Goal: Task Accomplishment & Management: Use online tool/utility

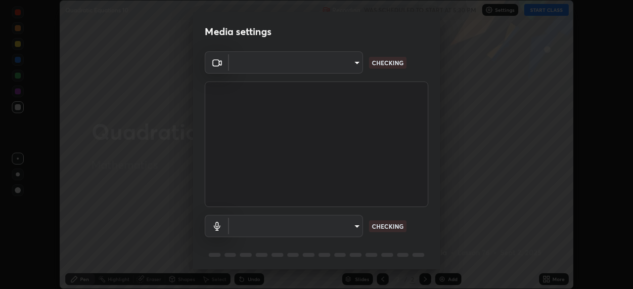
scroll to position [289, 633]
type input "91e77ac2d5f895b7de034188ea114b57184921d1251f25b945ead3daf74f7606"
click at [347, 228] on body "Erase all Quadratic Equations 10 Recording WAS SCHEDULED TO START AT 5:30 PM Se…" at bounding box center [316, 144] width 633 height 289
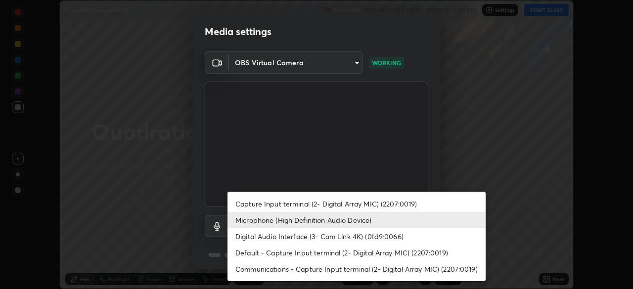
click at [332, 219] on li "Microphone (High Definition Audio Device)" at bounding box center [356, 220] width 258 height 16
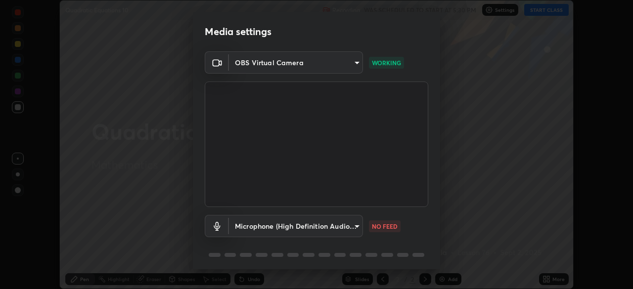
click at [355, 226] on body "Erase all Quadratic Equations 10 Recording WAS SCHEDULED TO START AT 5:30 PM Se…" at bounding box center [316, 144] width 633 height 289
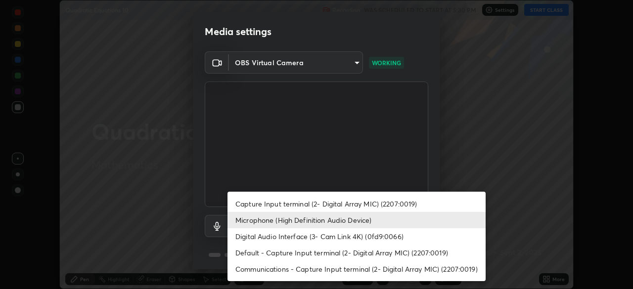
click at [356, 224] on li "Microphone (High Definition Audio Device)" at bounding box center [356, 220] width 258 height 16
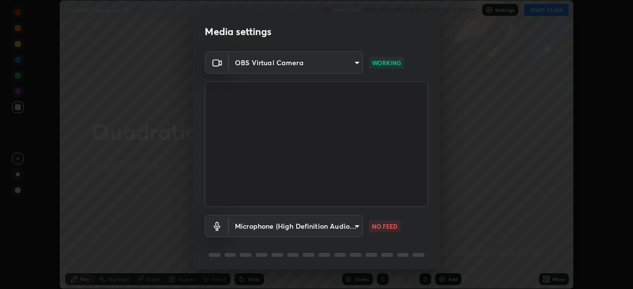
scroll to position [35, 0]
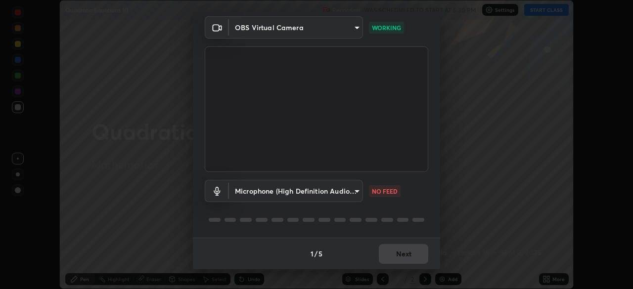
click at [356, 190] on body "Erase all Quadratic Equations 10 Recording WAS SCHEDULED TO START AT 5:30 PM Se…" at bounding box center [316, 144] width 633 height 289
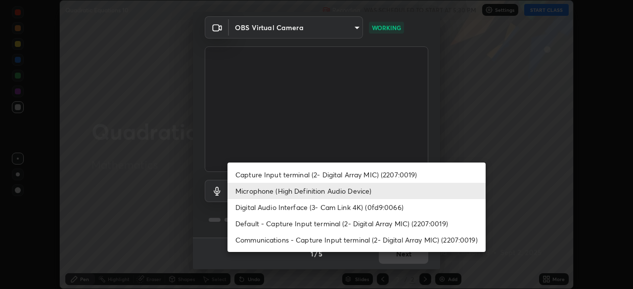
click at [339, 176] on li "Capture Input terminal (2- Digital Array MIC) (2207:0019)" at bounding box center [356, 175] width 258 height 16
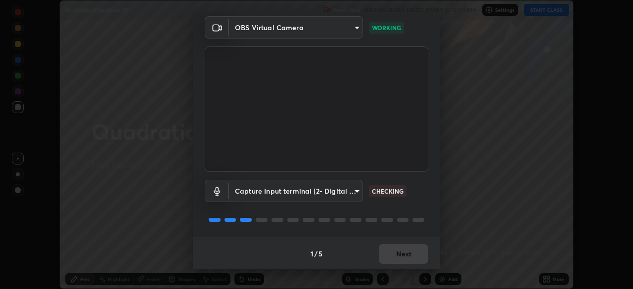
click at [347, 192] on body "Erase all Quadratic Equations 10 Recording WAS SCHEDULED TO START AT 5:30 PM Se…" at bounding box center [316, 144] width 633 height 289
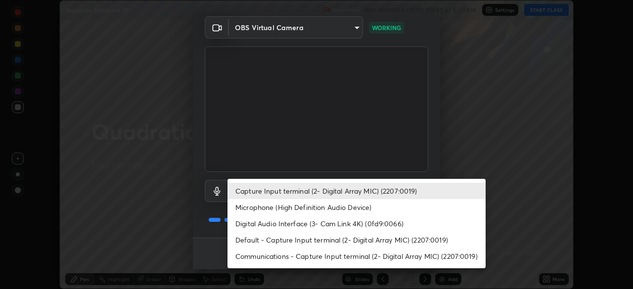
click at [344, 212] on li "Microphone (High Definition Audio Device)" at bounding box center [356, 207] width 258 height 16
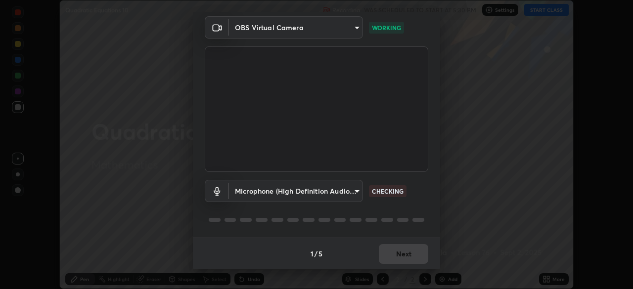
click at [347, 193] on body "Erase all Quadratic Equations 10 Recording WAS SCHEDULED TO START AT 5:30 PM Se…" at bounding box center [316, 144] width 633 height 289
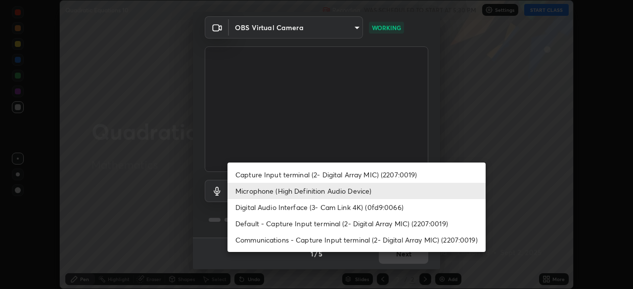
click at [335, 225] on li "Default - Capture Input terminal (2- Digital Array MIC) (2207:0019)" at bounding box center [356, 224] width 258 height 16
type input "default"
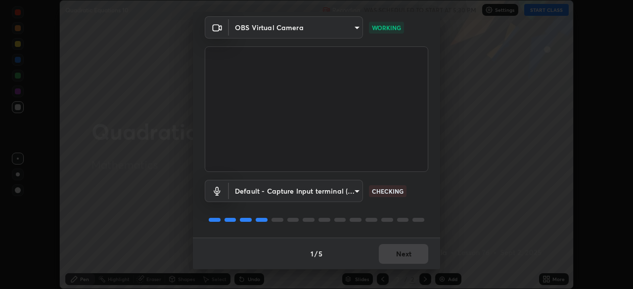
click at [356, 191] on body "Erase all Quadratic Equations 10 Recording WAS SCHEDULED TO START AT 5:30 PM Se…" at bounding box center [316, 144] width 633 height 289
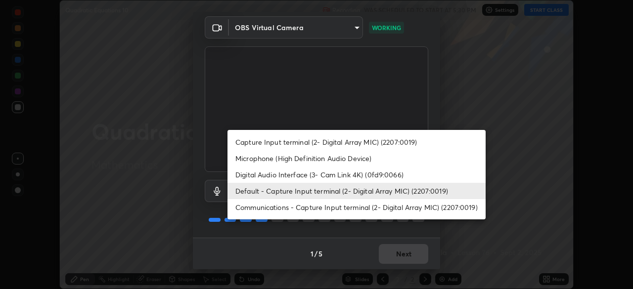
click at [387, 196] on li "Default - Capture Input terminal (2- Digital Array MIC) (2207:0019)" at bounding box center [356, 191] width 258 height 16
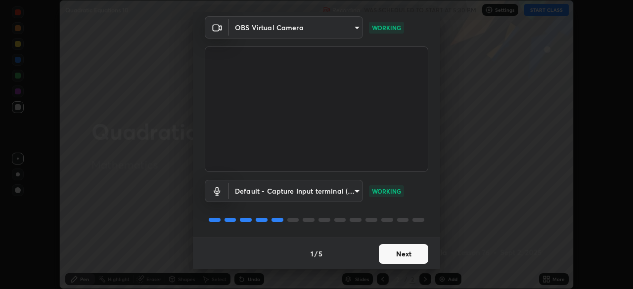
click at [414, 253] on button "Next" at bounding box center [403, 254] width 49 height 20
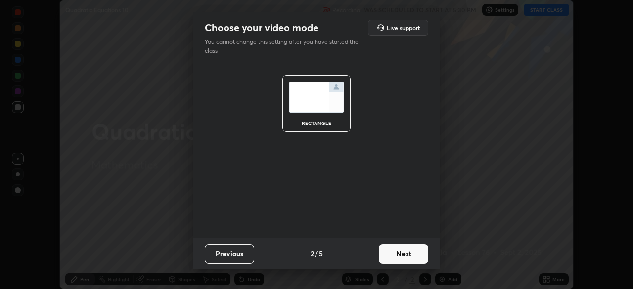
click at [411, 255] on button "Next" at bounding box center [403, 254] width 49 height 20
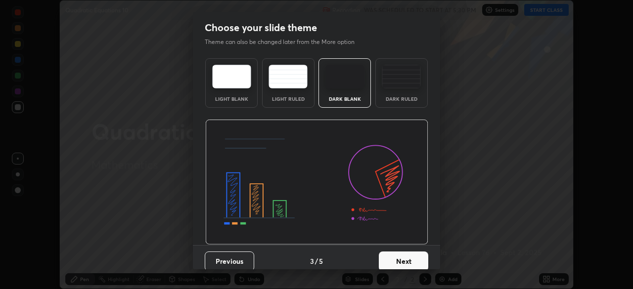
click at [414, 253] on button "Next" at bounding box center [403, 262] width 49 height 20
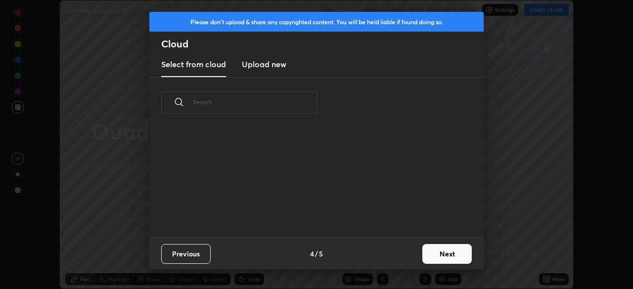
click at [429, 253] on button "Next" at bounding box center [446, 254] width 49 height 20
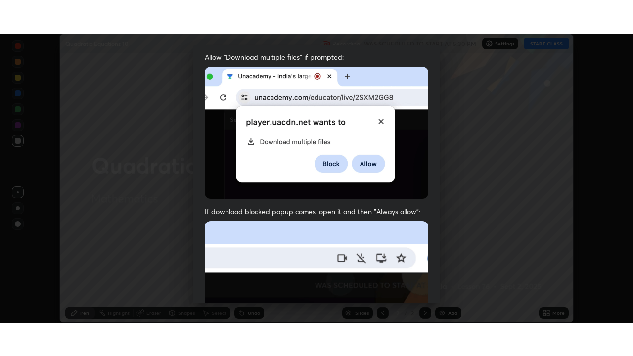
scroll to position [237, 0]
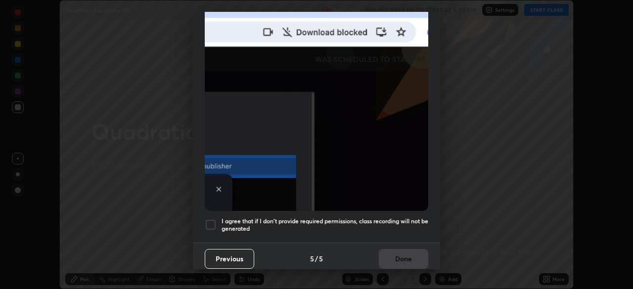
click at [214, 222] on div at bounding box center [211, 225] width 12 height 12
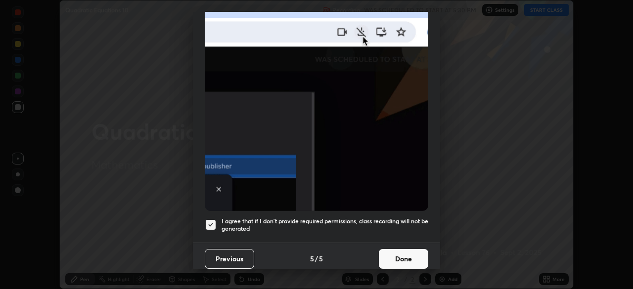
click at [400, 260] on button "Done" at bounding box center [403, 259] width 49 height 20
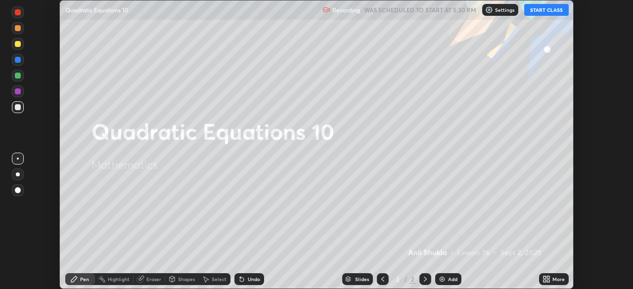
click at [544, 280] on icon at bounding box center [544, 281] width 2 height 2
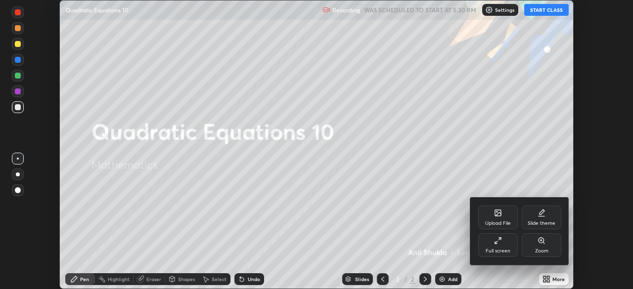
click at [490, 243] on div "Full screen" at bounding box center [498, 245] width 40 height 24
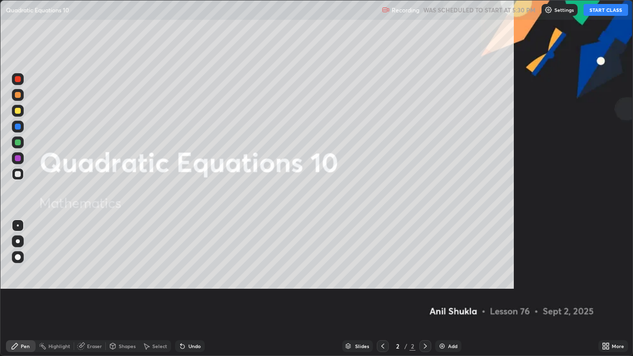
scroll to position [356, 633]
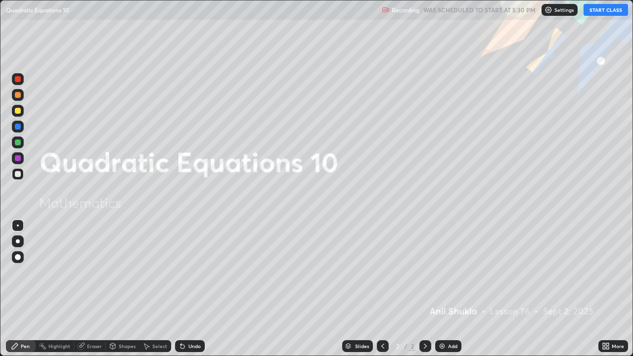
click at [603, 8] on button "START CLASS" at bounding box center [605, 10] width 44 height 12
click at [22, 112] on div at bounding box center [18, 111] width 12 height 12
click at [424, 289] on icon at bounding box center [425, 346] width 8 height 8
click at [441, 289] on img at bounding box center [442, 346] width 8 height 8
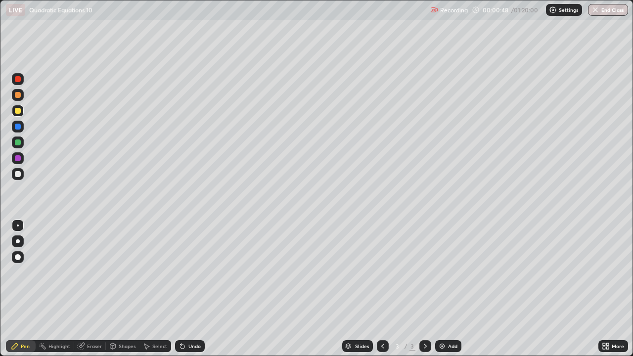
click at [17, 157] on div at bounding box center [18, 158] width 6 height 6
click at [18, 241] on div at bounding box center [18, 241] width 4 height 4
click at [18, 111] on div at bounding box center [18, 111] width 6 height 6
click at [424, 289] on icon at bounding box center [425, 346] width 8 height 8
click at [441, 289] on img at bounding box center [442, 346] width 8 height 8
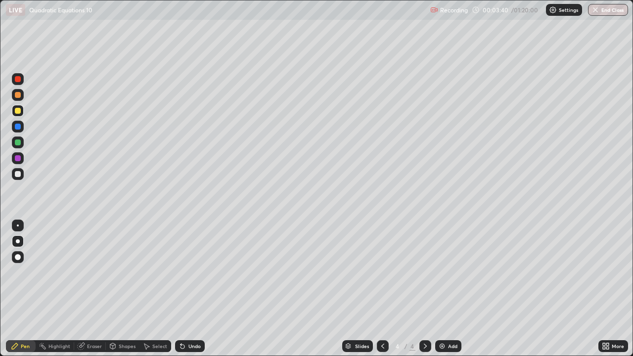
click at [18, 241] on div at bounding box center [18, 241] width 4 height 4
click at [191, 289] on div "Undo" at bounding box center [190, 346] width 30 height 12
click at [188, 289] on div "Undo" at bounding box center [194, 346] width 12 height 5
click at [190, 289] on div "Undo" at bounding box center [194, 346] width 12 height 5
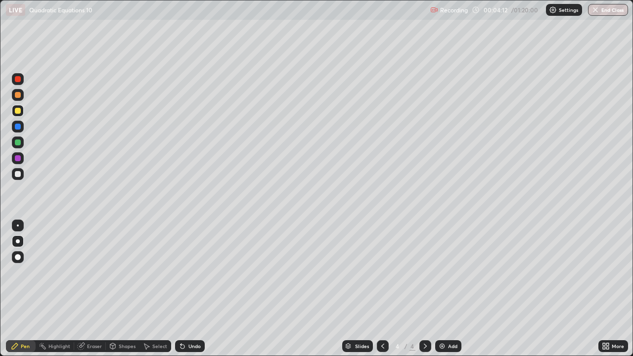
click at [191, 289] on div "Undo" at bounding box center [190, 346] width 30 height 12
click at [96, 289] on div "Eraser" at bounding box center [94, 346] width 15 height 5
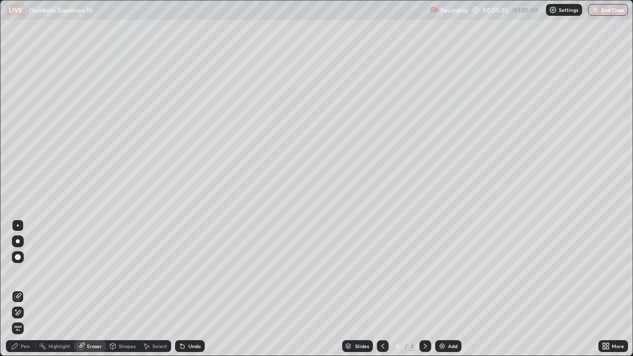
click at [28, 289] on div "Pen" at bounding box center [25, 346] width 9 height 5
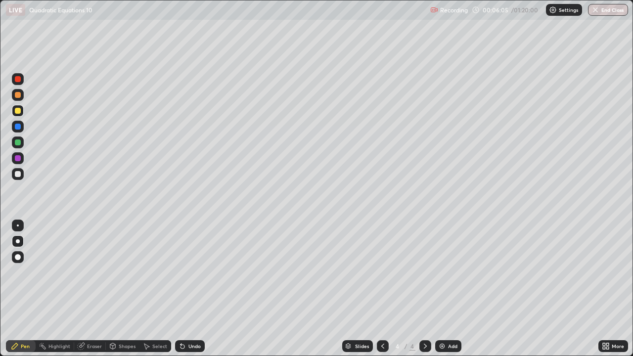
click at [19, 172] on div at bounding box center [18, 174] width 6 height 6
click at [195, 289] on div "Undo" at bounding box center [194, 346] width 12 height 5
click at [193, 289] on div "Undo" at bounding box center [194, 346] width 12 height 5
click at [16, 160] on div at bounding box center [18, 158] width 6 height 6
click at [20, 176] on div at bounding box center [18, 174] width 6 height 6
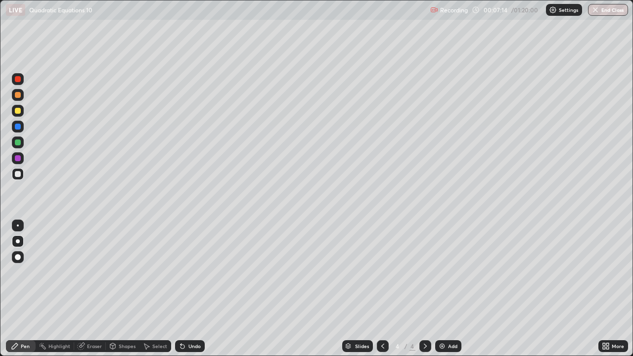
click at [195, 289] on div "Undo" at bounding box center [194, 346] width 12 height 5
click at [188, 289] on div "Undo" at bounding box center [194, 346] width 12 height 5
click at [189, 289] on div "Undo" at bounding box center [190, 346] width 30 height 12
click at [191, 289] on div "Undo" at bounding box center [190, 346] width 30 height 12
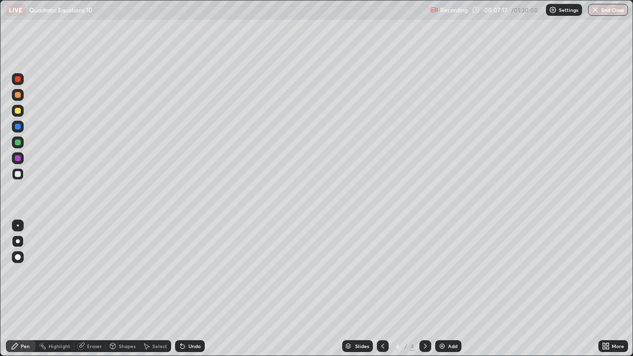
click at [193, 289] on div "Undo" at bounding box center [190, 346] width 30 height 12
click at [191, 289] on div "Undo" at bounding box center [190, 346] width 30 height 12
click at [190, 289] on div "Undo" at bounding box center [190, 346] width 30 height 12
click at [191, 289] on div "Undo" at bounding box center [194, 346] width 12 height 5
click at [188, 289] on div "Undo" at bounding box center [190, 346] width 30 height 12
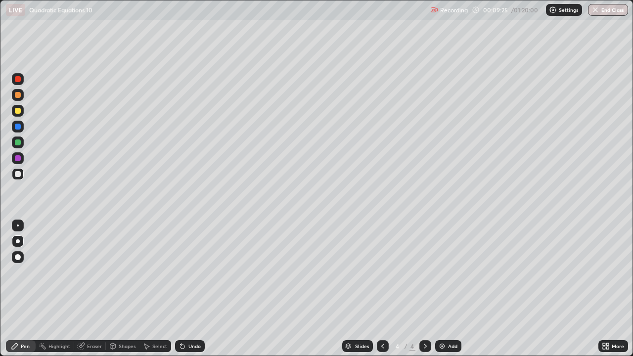
click at [18, 83] on div at bounding box center [18, 79] width 12 height 12
click at [96, 289] on div "Eraser" at bounding box center [94, 346] width 15 height 5
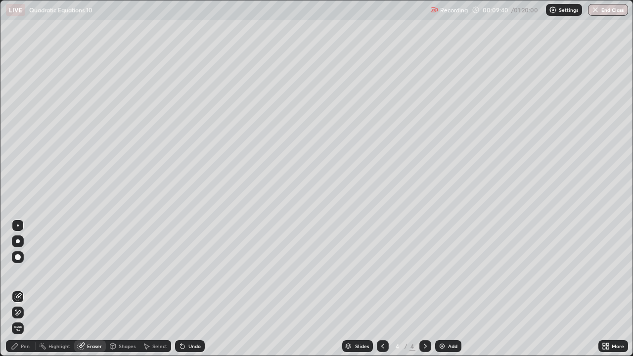
click at [27, 289] on div "Pen" at bounding box center [25, 346] width 9 height 5
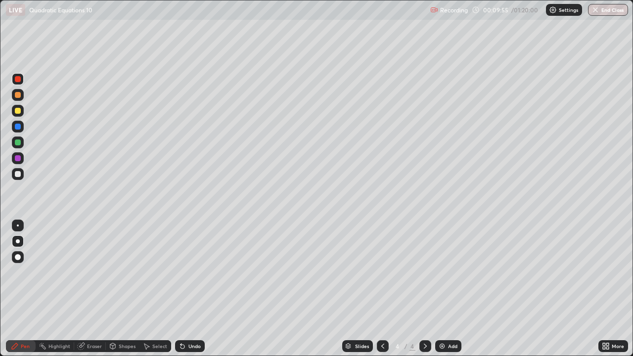
click at [17, 81] on div at bounding box center [18, 79] width 6 height 6
click at [18, 95] on div at bounding box center [18, 95] width 6 height 6
click at [20, 129] on div at bounding box center [18, 127] width 6 height 6
click at [18, 81] on div at bounding box center [18, 79] width 6 height 6
click at [19, 126] on div at bounding box center [18, 127] width 6 height 6
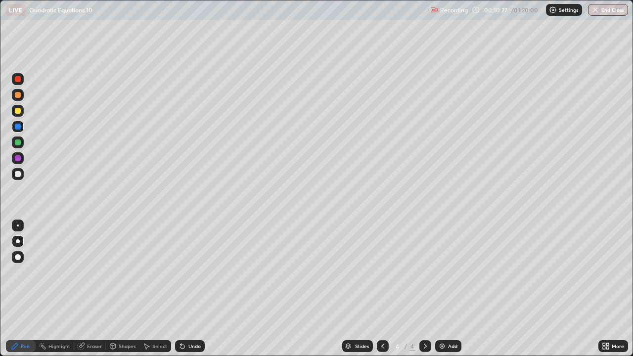
click at [19, 143] on div at bounding box center [18, 142] width 6 height 6
click at [17, 82] on div at bounding box center [18, 79] width 6 height 6
click at [154, 289] on div "Select" at bounding box center [159, 346] width 15 height 5
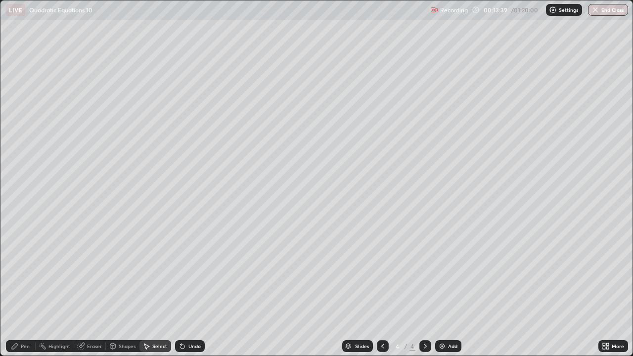
click at [138, 289] on div "0 ° Undo Copy Duplicate Duplicate to new slide Delete" at bounding box center [316, 177] width 632 height 355
click at [25, 289] on div "Pen" at bounding box center [25, 346] width 9 height 5
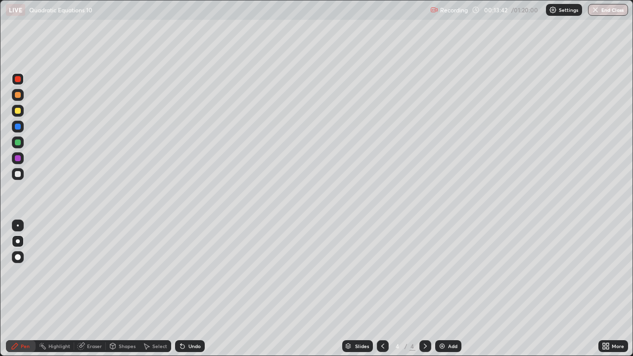
click at [20, 176] on div at bounding box center [18, 174] width 6 height 6
click at [149, 289] on div "Select" at bounding box center [155, 346] width 32 height 20
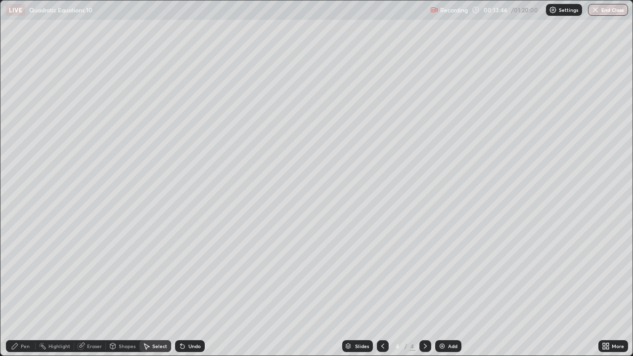
click at [25, 289] on div "Pen" at bounding box center [25, 346] width 9 height 5
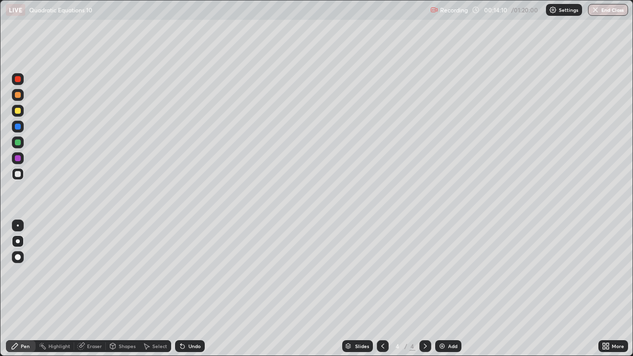
click at [91, 289] on div "Eraser" at bounding box center [94, 346] width 15 height 5
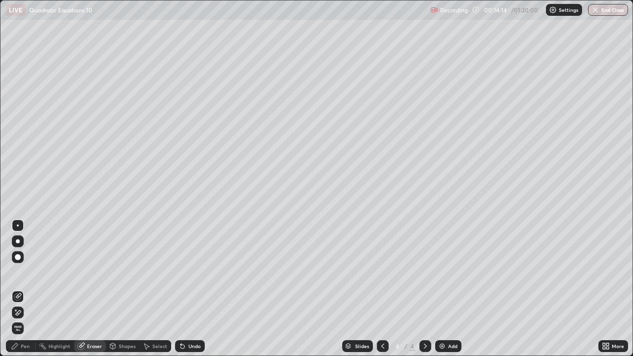
click at [24, 289] on div "Pen" at bounding box center [25, 346] width 9 height 5
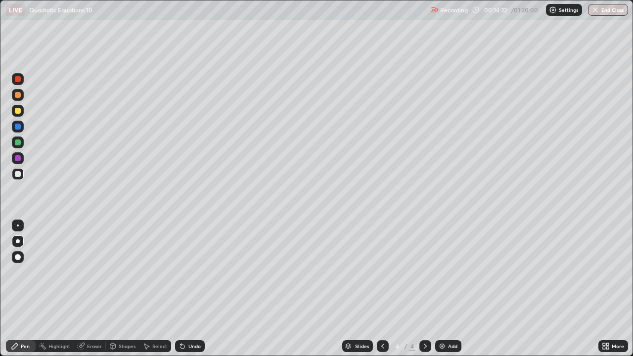
click at [89, 289] on div "Eraser" at bounding box center [90, 346] width 32 height 12
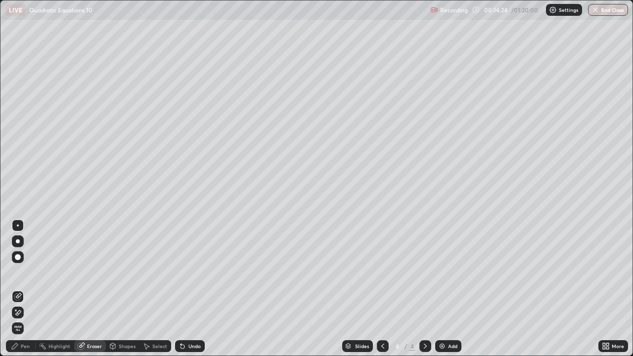
click at [26, 289] on div "Pen" at bounding box center [25, 346] width 9 height 5
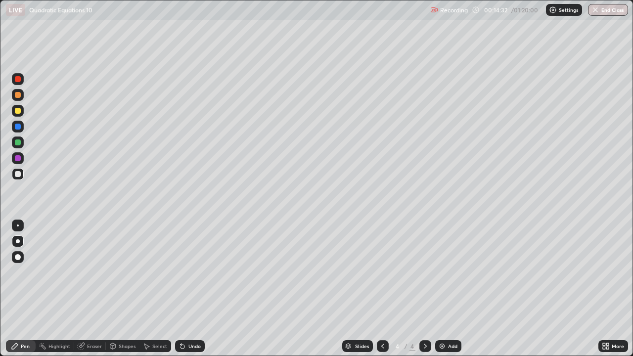
click at [84, 289] on icon at bounding box center [81, 346] width 8 height 8
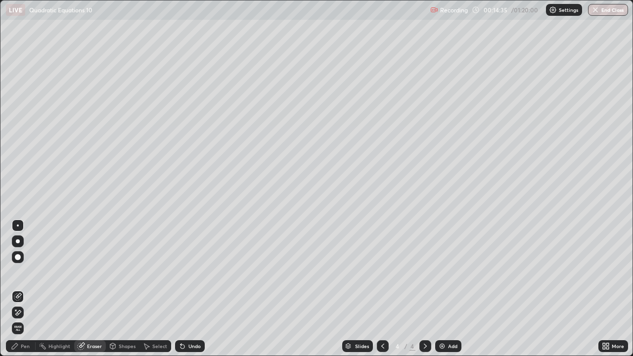
click at [28, 289] on div "Pen" at bounding box center [25, 346] width 9 height 5
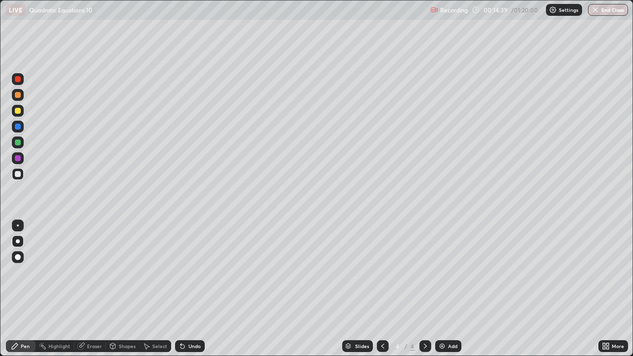
click at [99, 289] on div "Eraser" at bounding box center [94, 346] width 15 height 5
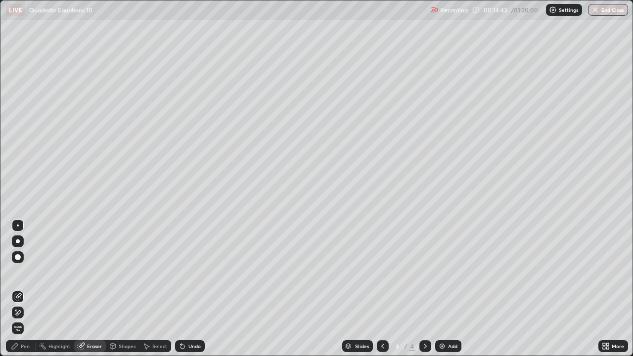
click at [27, 289] on div "Pen" at bounding box center [25, 346] width 9 height 5
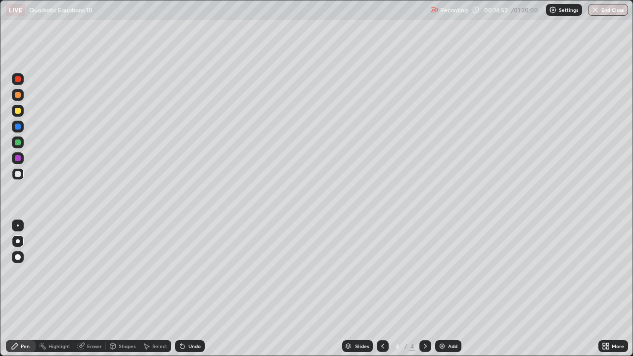
click at [91, 289] on div "Eraser" at bounding box center [94, 346] width 15 height 5
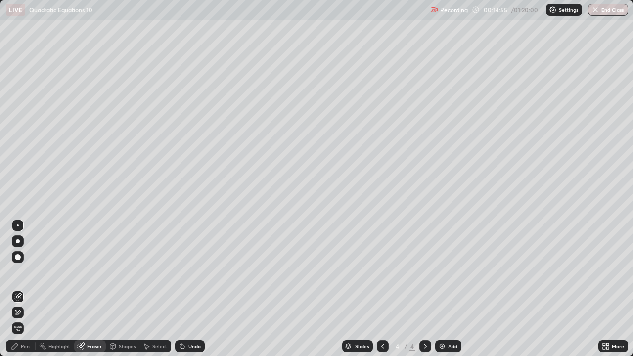
click at [25, 289] on div "Pen" at bounding box center [25, 346] width 9 height 5
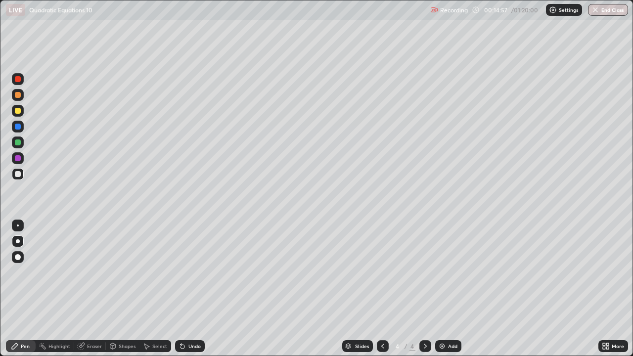
click at [18, 80] on div at bounding box center [18, 79] width 6 height 6
click at [92, 289] on div "Eraser" at bounding box center [94, 346] width 15 height 5
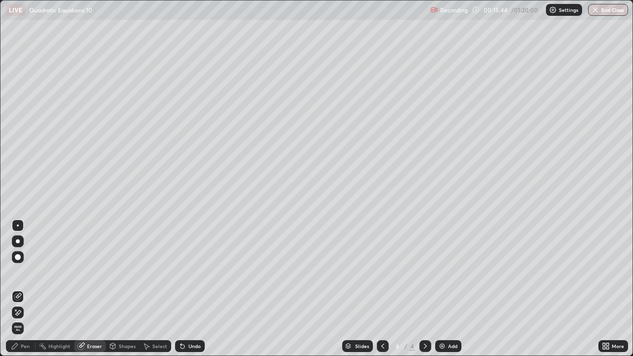
click at [22, 289] on div "Pen" at bounding box center [25, 346] width 9 height 5
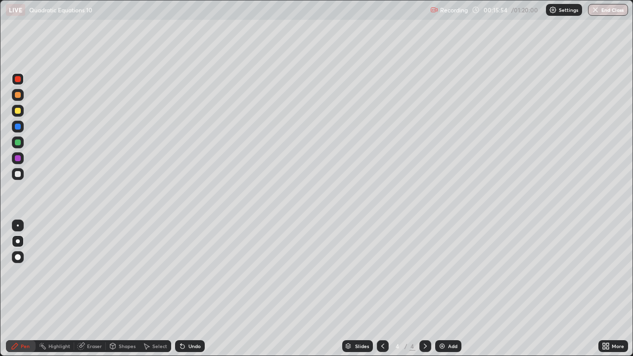
click at [98, 289] on div "Eraser" at bounding box center [94, 346] width 15 height 5
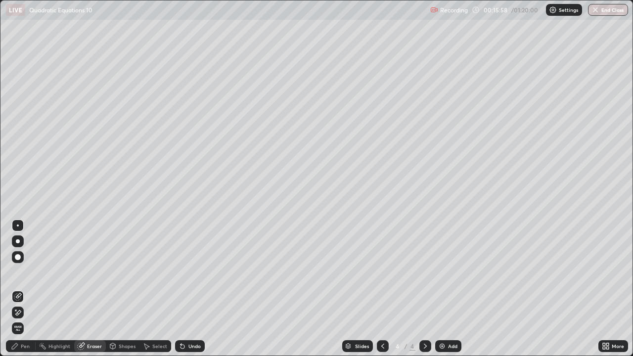
click at [24, 289] on div "Pen" at bounding box center [25, 346] width 9 height 5
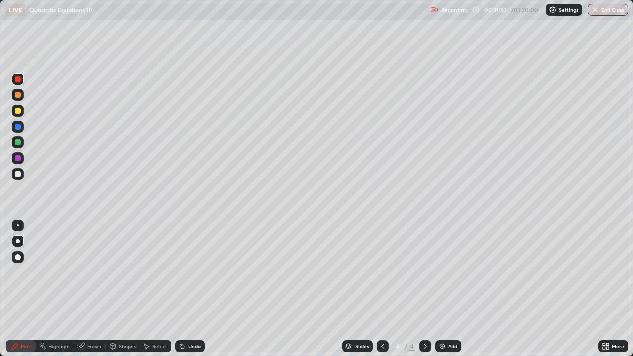
click at [19, 143] on div at bounding box center [18, 142] width 6 height 6
click at [188, 289] on div "Undo" at bounding box center [194, 346] width 12 height 5
click at [425, 289] on icon at bounding box center [425, 346] width 8 height 8
click at [442, 289] on img at bounding box center [442, 346] width 8 height 8
click at [17, 176] on div at bounding box center [18, 174] width 6 height 6
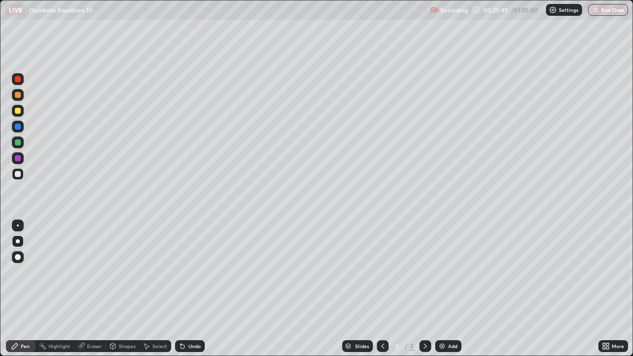
click at [382, 289] on icon at bounding box center [383, 346] width 8 height 8
click at [423, 289] on icon at bounding box center [425, 346] width 8 height 8
click at [382, 289] on icon at bounding box center [383, 346] width 8 height 8
click at [436, 289] on div "Add" at bounding box center [448, 346] width 26 height 12
click at [382, 289] on icon at bounding box center [383, 346] width 8 height 8
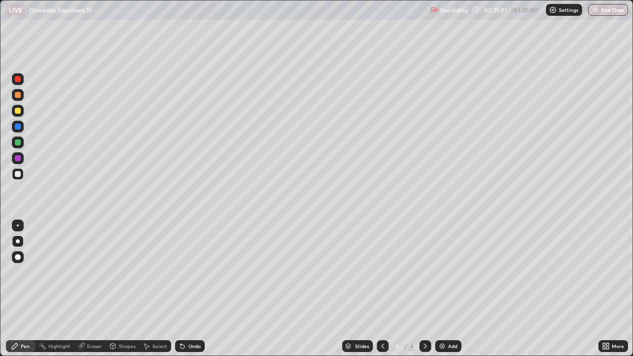
click at [424, 289] on icon at bounding box center [425, 346] width 8 height 8
click at [380, 289] on icon at bounding box center [383, 346] width 8 height 8
click at [383, 289] on icon at bounding box center [383, 346] width 8 height 8
click at [426, 289] on icon at bounding box center [425, 346] width 8 height 8
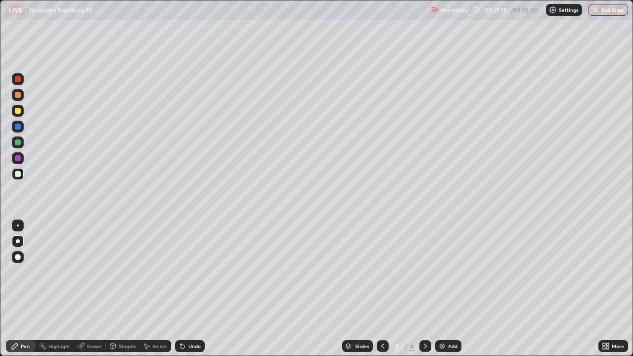
click at [424, 289] on icon at bounding box center [425, 346] width 8 height 8
click at [17, 144] on div at bounding box center [18, 142] width 6 height 6
click at [380, 289] on icon at bounding box center [383, 346] width 8 height 8
click at [381, 289] on icon at bounding box center [382, 346] width 3 height 5
click at [424, 289] on icon at bounding box center [425, 346] width 8 height 8
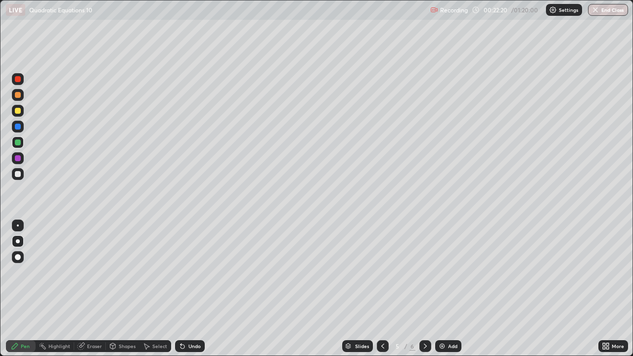
click at [423, 289] on icon at bounding box center [425, 346] width 8 height 8
click at [382, 289] on icon at bounding box center [383, 346] width 8 height 8
click at [381, 289] on icon at bounding box center [383, 346] width 8 height 8
click at [424, 289] on icon at bounding box center [425, 346] width 3 height 5
click at [424, 289] on icon at bounding box center [425, 346] width 8 height 8
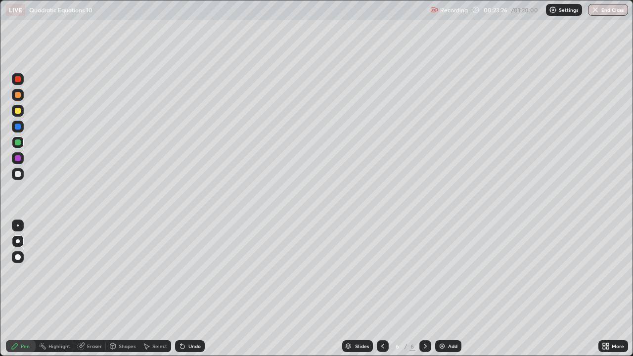
click at [18, 95] on div at bounding box center [18, 95] width 6 height 6
click at [382, 289] on icon at bounding box center [383, 346] width 8 height 8
click at [381, 289] on icon at bounding box center [382, 346] width 3 height 5
click at [425, 289] on icon at bounding box center [425, 346] width 8 height 8
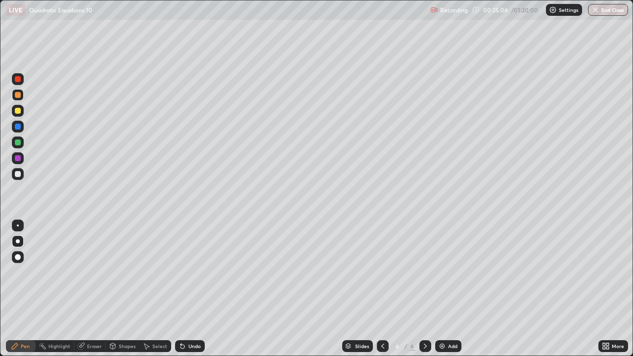
click at [380, 289] on icon at bounding box center [383, 346] width 8 height 8
click at [381, 289] on icon at bounding box center [382, 346] width 3 height 5
click at [424, 289] on icon at bounding box center [425, 346] width 8 height 8
click at [426, 289] on icon at bounding box center [425, 346] width 8 height 8
click at [425, 289] on icon at bounding box center [425, 346] width 8 height 8
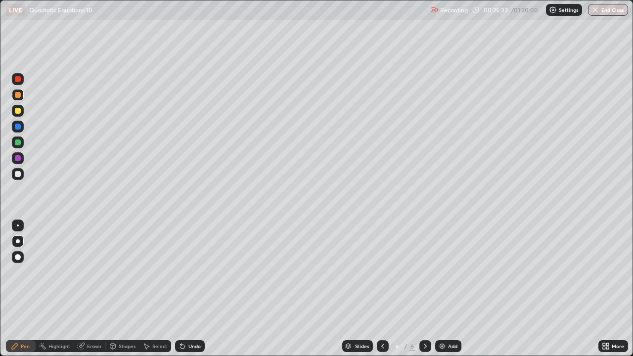
click at [381, 289] on icon at bounding box center [382, 346] width 3 height 5
click at [382, 289] on icon at bounding box center [383, 346] width 8 height 8
click at [430, 289] on div at bounding box center [425, 346] width 12 height 20
click at [426, 289] on div at bounding box center [425, 346] width 12 height 12
click at [18, 112] on div at bounding box center [18, 111] width 6 height 6
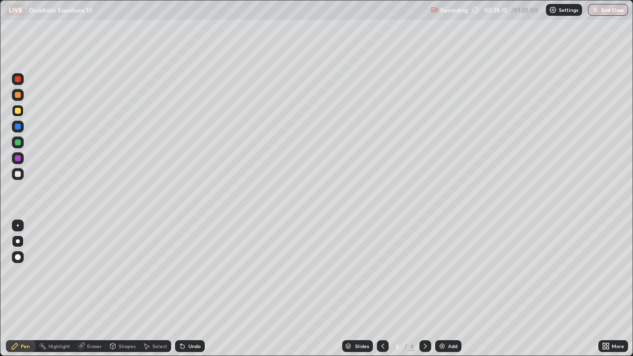
click at [19, 112] on div at bounding box center [18, 111] width 6 height 6
click at [18, 242] on div at bounding box center [18, 241] width 4 height 4
click at [424, 289] on icon at bounding box center [425, 346] width 8 height 8
click at [424, 289] on icon at bounding box center [425, 346] width 3 height 5
click at [423, 289] on icon at bounding box center [425, 346] width 8 height 8
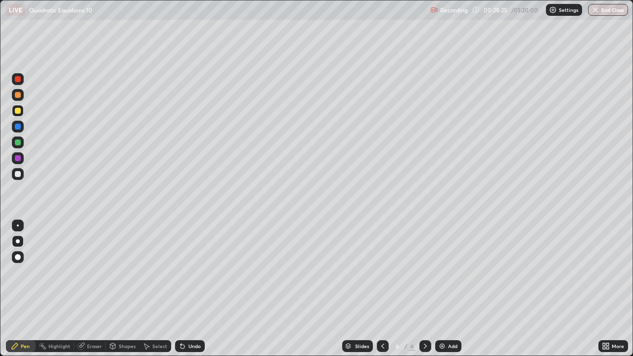
click at [425, 289] on icon at bounding box center [425, 346] width 8 height 8
click at [446, 289] on div "Add" at bounding box center [448, 346] width 26 height 12
click at [18, 112] on div at bounding box center [18, 111] width 6 height 6
click at [381, 289] on icon at bounding box center [382, 346] width 3 height 5
click at [380, 289] on icon at bounding box center [383, 346] width 8 height 8
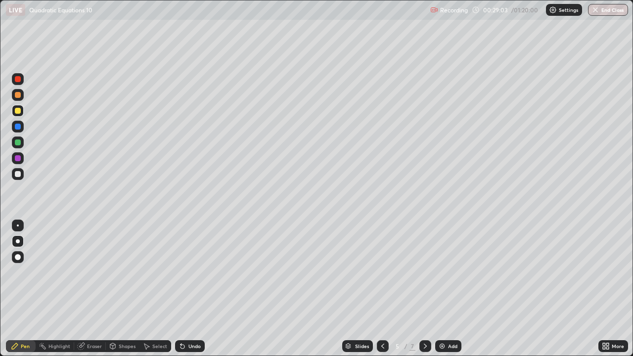
click at [382, 289] on icon at bounding box center [383, 346] width 8 height 8
click at [426, 289] on icon at bounding box center [425, 346] width 8 height 8
click at [424, 289] on div at bounding box center [425, 346] width 12 height 12
click at [423, 289] on icon at bounding box center [425, 346] width 8 height 8
click at [19, 176] on div at bounding box center [18, 174] width 6 height 6
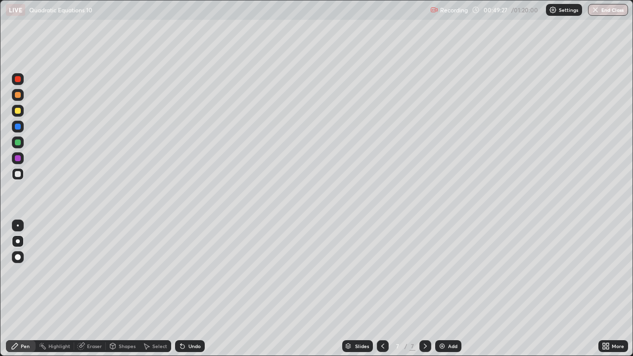
click at [183, 289] on icon at bounding box center [182, 346] width 8 height 8
click at [194, 289] on div "Undo" at bounding box center [194, 346] width 12 height 5
click at [191, 289] on div "Undo" at bounding box center [194, 346] width 12 height 5
click at [192, 289] on div "Undo" at bounding box center [194, 346] width 12 height 5
click at [188, 289] on div "Undo" at bounding box center [194, 346] width 12 height 5
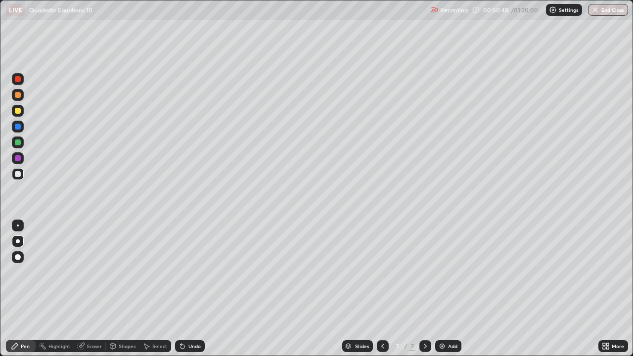
click at [17, 176] on div at bounding box center [18, 174] width 6 height 6
click at [94, 289] on div "Eraser" at bounding box center [94, 346] width 15 height 5
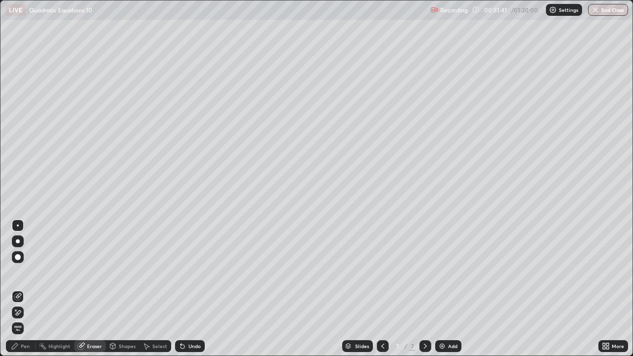
click at [30, 289] on div "Pen" at bounding box center [21, 346] width 30 height 12
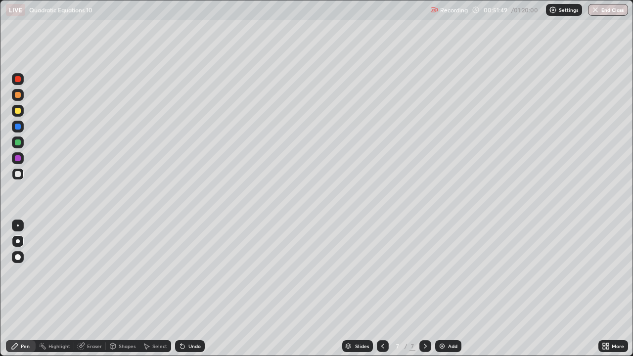
click at [186, 289] on div "Undo" at bounding box center [190, 346] width 30 height 12
click at [188, 289] on div "Undo" at bounding box center [194, 346] width 12 height 5
click at [189, 289] on div "Undo" at bounding box center [194, 346] width 12 height 5
click at [190, 289] on div "Undo" at bounding box center [194, 346] width 12 height 5
click at [193, 289] on div "Undo" at bounding box center [194, 346] width 12 height 5
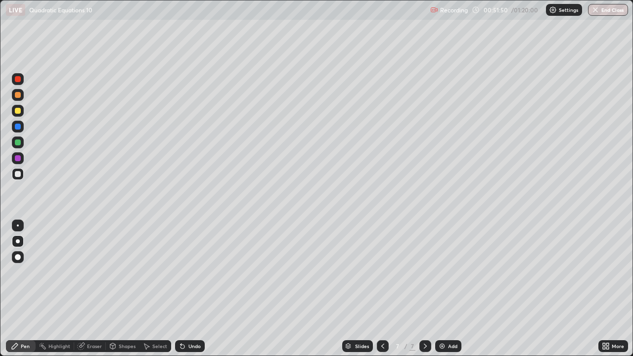
click at [193, 289] on div "Undo" at bounding box center [194, 346] width 12 height 5
click at [194, 289] on div "Undo" at bounding box center [194, 346] width 12 height 5
click at [195, 289] on div "Undo" at bounding box center [190, 346] width 30 height 12
click at [196, 289] on div "Undo" at bounding box center [190, 346] width 30 height 12
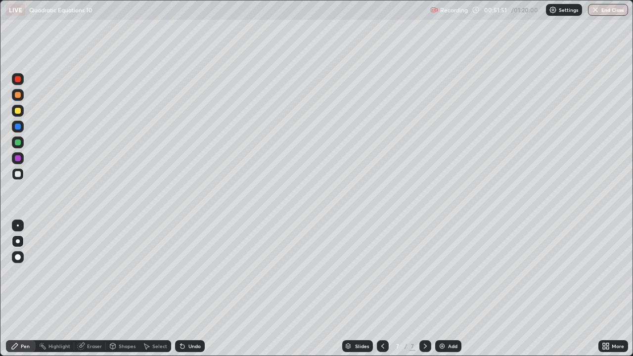
click at [196, 289] on div "Undo" at bounding box center [190, 346] width 30 height 12
click at [197, 289] on div "Undo" at bounding box center [190, 346] width 30 height 12
click at [198, 289] on div "Undo" at bounding box center [190, 346] width 30 height 12
click at [95, 289] on div "Eraser" at bounding box center [94, 346] width 15 height 5
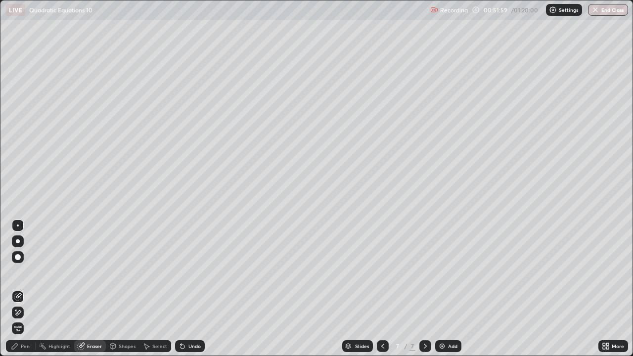
click at [27, 289] on div "Pen" at bounding box center [25, 346] width 9 height 5
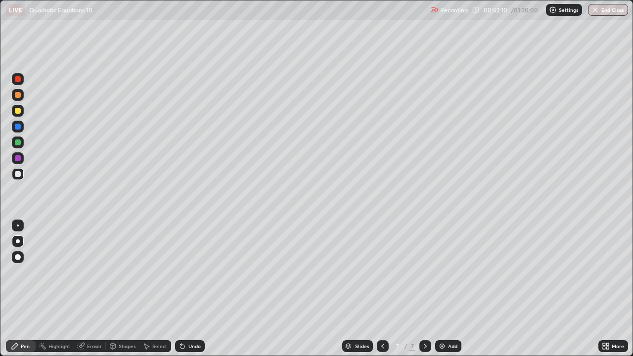
click at [184, 289] on icon at bounding box center [182, 346] width 8 height 8
click at [186, 289] on div "Undo" at bounding box center [190, 346] width 30 height 12
click at [189, 289] on div "Undo" at bounding box center [190, 346] width 30 height 12
click at [190, 289] on div "Undo" at bounding box center [190, 346] width 30 height 12
click at [93, 289] on div "Eraser" at bounding box center [94, 346] width 15 height 5
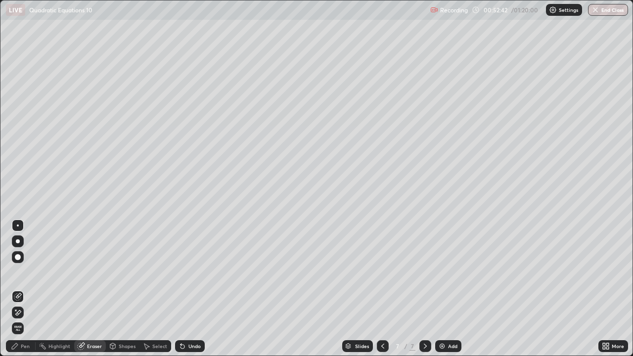
click at [28, 289] on div "Pen" at bounding box center [25, 346] width 9 height 5
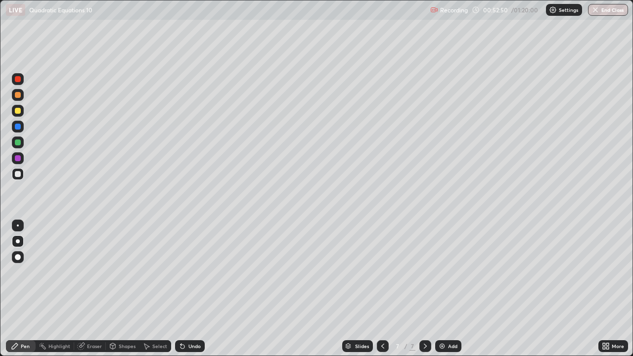
click at [92, 289] on div "Eraser" at bounding box center [94, 346] width 15 height 5
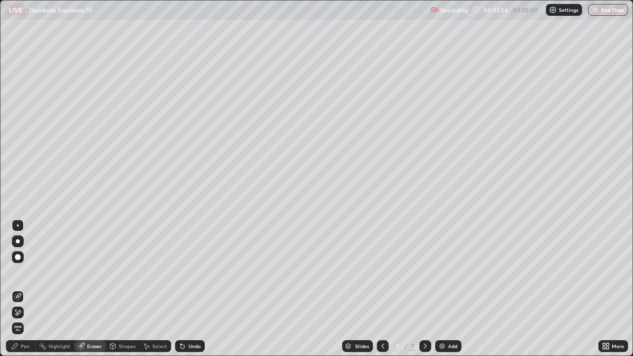
click at [27, 289] on div "Pen" at bounding box center [25, 346] width 9 height 5
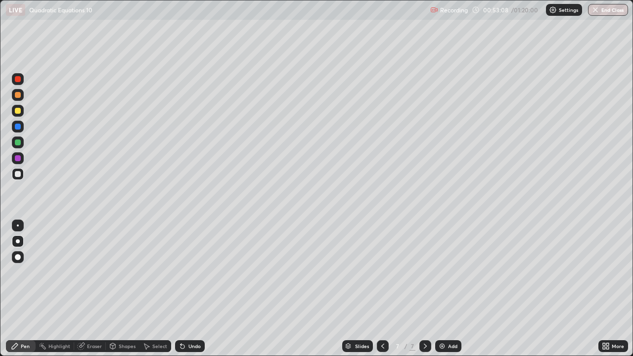
click at [85, 289] on div "Eraser" at bounding box center [90, 346] width 32 height 12
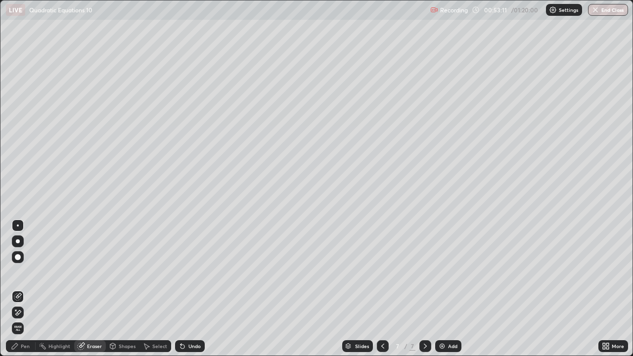
click at [25, 289] on div "Pen" at bounding box center [25, 346] width 9 height 5
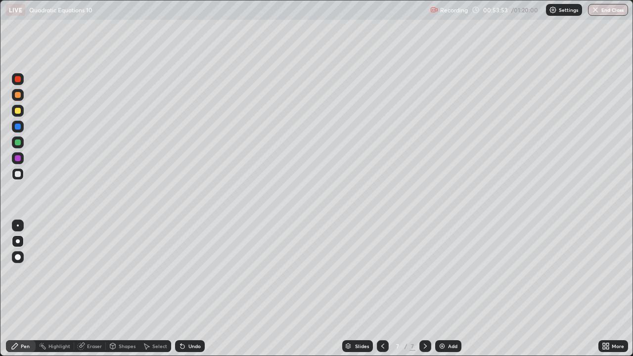
click at [19, 80] on div at bounding box center [18, 79] width 6 height 6
click at [191, 289] on div "Undo" at bounding box center [194, 346] width 12 height 5
click at [155, 289] on div "Select" at bounding box center [159, 346] width 15 height 5
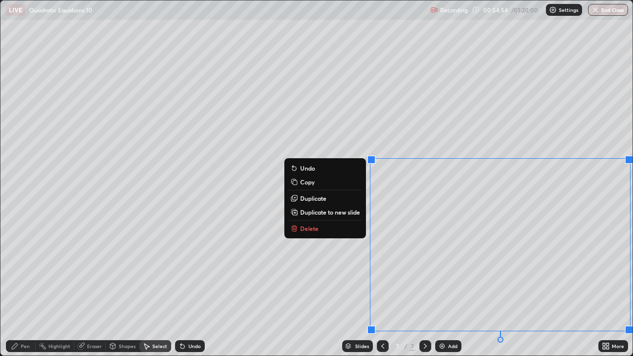
click at [335, 215] on p "Duplicate to new slide" at bounding box center [330, 212] width 60 height 8
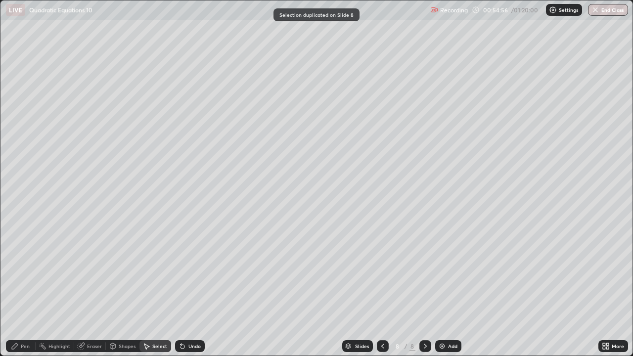
click at [27, 289] on div "Pen" at bounding box center [25, 346] width 9 height 5
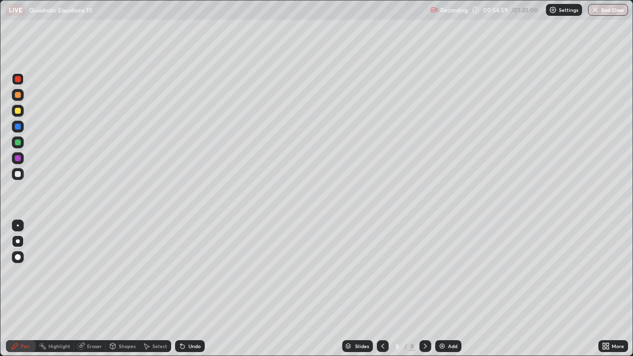
click at [17, 176] on div at bounding box center [18, 174] width 6 height 6
click at [19, 81] on div at bounding box center [18, 79] width 6 height 6
click at [21, 174] on div at bounding box center [18, 174] width 12 height 12
click at [191, 289] on div "Undo" at bounding box center [194, 346] width 12 height 5
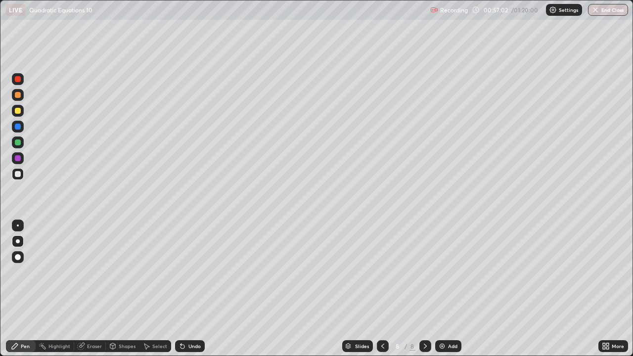
click at [17, 159] on div at bounding box center [18, 158] width 6 height 6
click at [17, 145] on div at bounding box center [18, 142] width 6 height 6
click at [20, 174] on div at bounding box center [18, 174] width 6 height 6
click at [197, 289] on div "Undo" at bounding box center [194, 346] width 12 height 5
click at [382, 289] on icon at bounding box center [383, 346] width 8 height 8
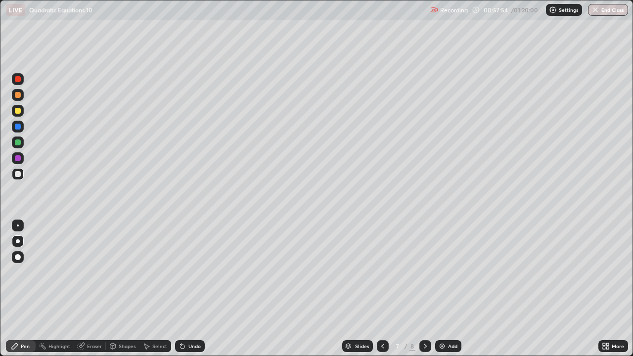
click at [424, 289] on icon at bounding box center [425, 346] width 8 height 8
click at [89, 289] on div "Eraser" at bounding box center [94, 346] width 15 height 5
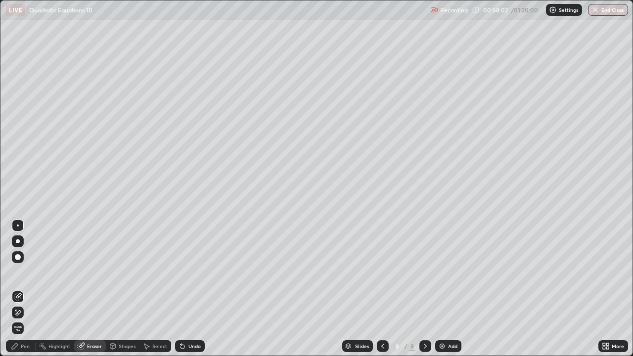
click at [21, 289] on div "Pen" at bounding box center [25, 346] width 9 height 5
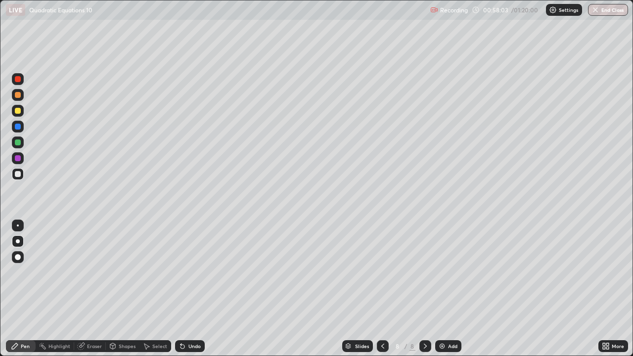
click at [17, 176] on div at bounding box center [18, 174] width 6 height 6
click at [150, 289] on div "Select" at bounding box center [155, 346] width 32 height 12
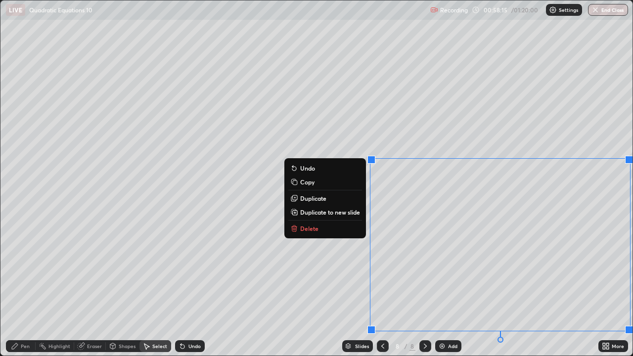
click at [333, 231] on button "Delete" at bounding box center [325, 228] width 74 height 12
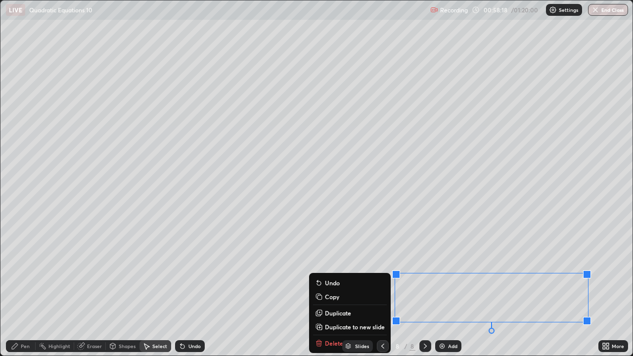
click at [335, 289] on div "Slides 8 / 8 Add" at bounding box center [402, 346] width 394 height 20
click at [327, 289] on div "Slides 8 / 8 Add" at bounding box center [402, 346] width 394 height 20
click at [325, 289] on div "Slides 8 / 8 Add" at bounding box center [402, 346] width 394 height 20
click at [86, 289] on div "Eraser" at bounding box center [90, 346] width 32 height 12
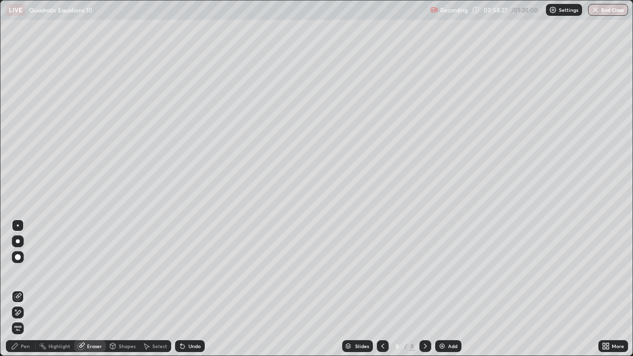
click at [23, 289] on div "Pen" at bounding box center [25, 346] width 9 height 5
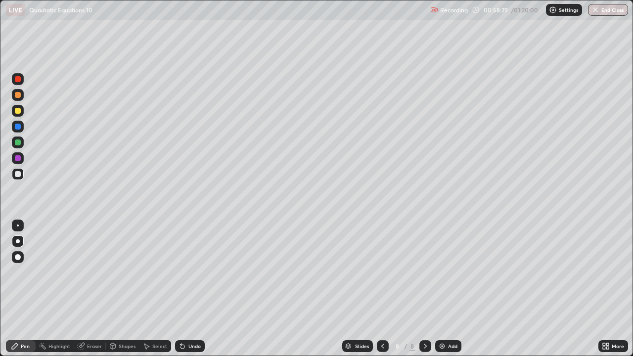
click at [381, 289] on icon at bounding box center [383, 346] width 8 height 8
click at [20, 83] on div at bounding box center [18, 79] width 12 height 12
click at [425, 289] on icon at bounding box center [425, 346] width 8 height 8
click at [18, 95] on div at bounding box center [18, 95] width 6 height 6
click at [382, 289] on icon at bounding box center [383, 346] width 8 height 8
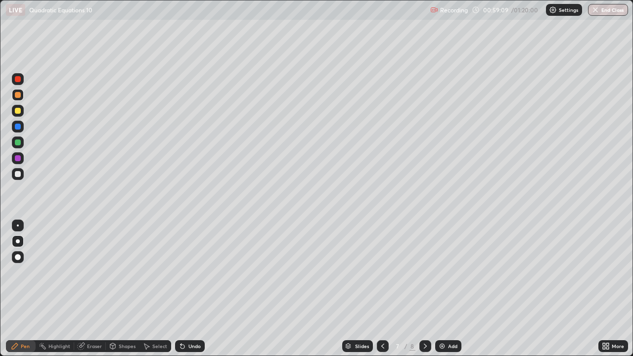
click at [423, 289] on icon at bounding box center [425, 346] width 8 height 8
click at [17, 96] on div at bounding box center [18, 95] width 6 height 6
click at [19, 80] on div at bounding box center [18, 79] width 6 height 6
click at [18, 95] on div at bounding box center [18, 95] width 6 height 6
click at [22, 97] on div at bounding box center [18, 95] width 12 height 12
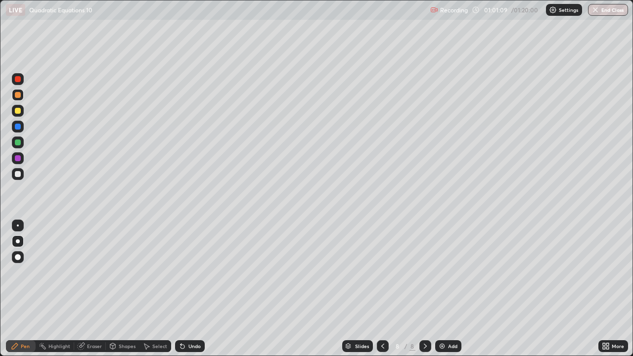
click at [17, 84] on div at bounding box center [18, 79] width 12 height 12
click at [123, 289] on div "Shapes" at bounding box center [127, 346] width 17 height 5
click at [96, 289] on div "Eraser" at bounding box center [94, 346] width 15 height 5
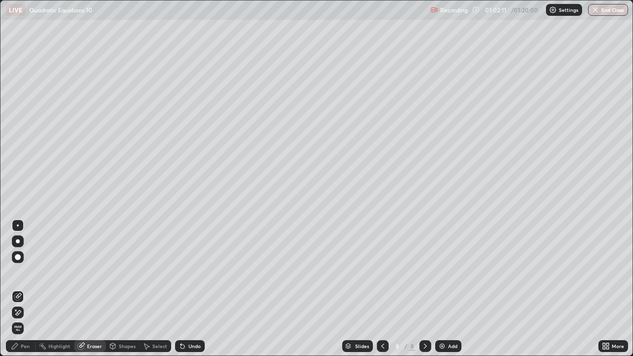
click at [24, 289] on div "Pen" at bounding box center [25, 346] width 9 height 5
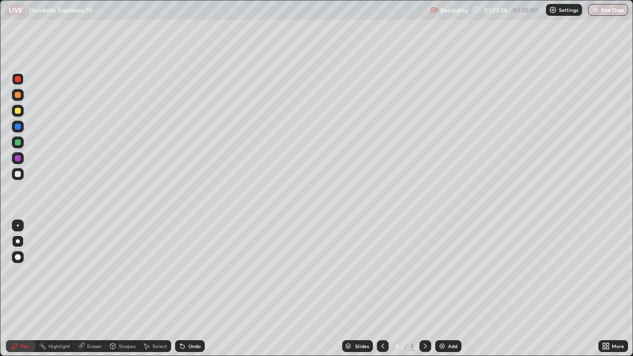
click at [118, 289] on div "Shapes" at bounding box center [123, 346] width 34 height 12
click at [85, 289] on div "Eraser" at bounding box center [90, 346] width 32 height 12
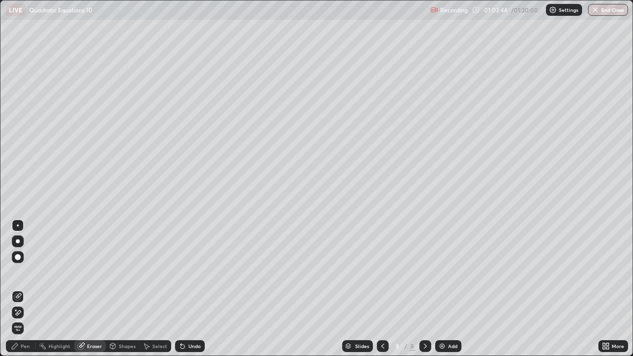
click at [21, 289] on div "Pen" at bounding box center [25, 346] width 9 height 5
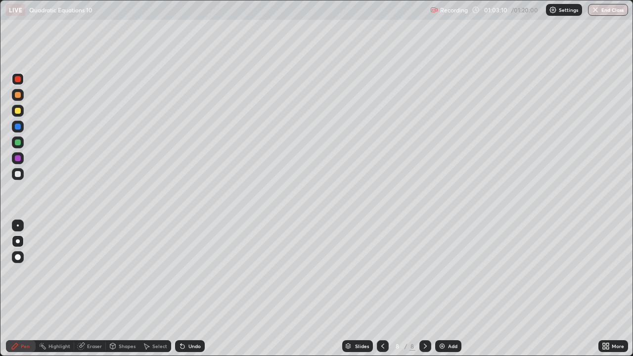
click at [18, 157] on div at bounding box center [18, 158] width 6 height 6
click at [382, 289] on icon at bounding box center [383, 346] width 8 height 8
click at [424, 289] on icon at bounding box center [425, 346] width 3 height 5
click at [424, 289] on icon at bounding box center [425, 346] width 8 height 8
click at [446, 289] on div "Add" at bounding box center [448, 346] width 26 height 12
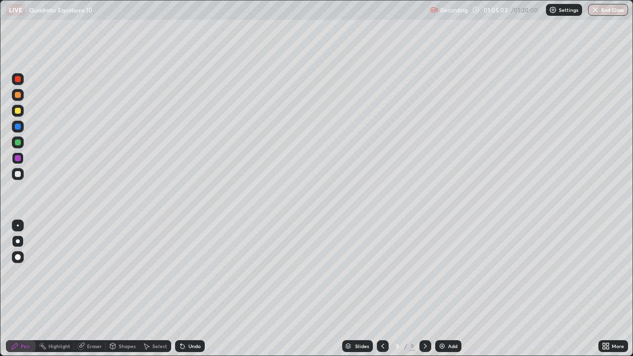
click at [18, 111] on div at bounding box center [18, 111] width 6 height 6
click at [91, 289] on div "Eraser" at bounding box center [94, 346] width 15 height 5
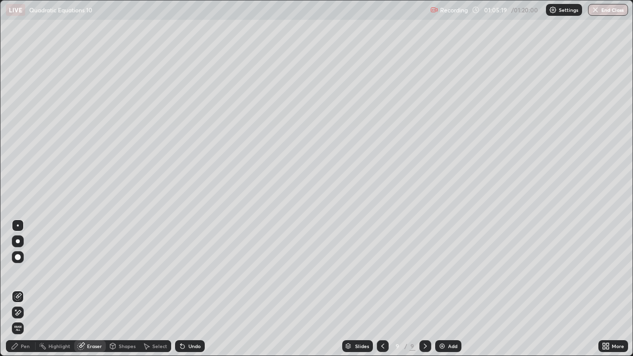
click at [18, 289] on icon at bounding box center [15, 346] width 8 height 8
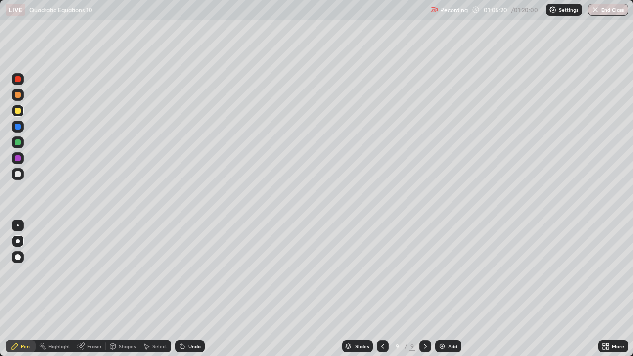
click at [18, 112] on div at bounding box center [18, 111] width 6 height 6
click at [90, 289] on div "Eraser" at bounding box center [94, 346] width 15 height 5
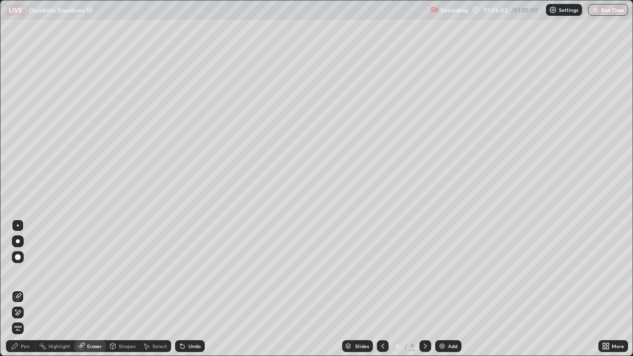
click at [21, 289] on div "Pen" at bounding box center [25, 346] width 9 height 5
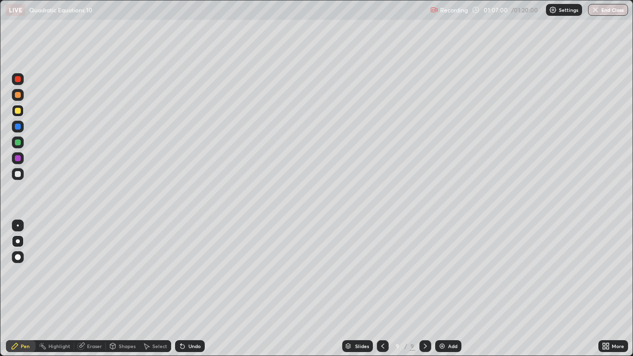
click at [17, 159] on div at bounding box center [18, 158] width 6 height 6
click at [598, 12] on img "button" at bounding box center [595, 10] width 8 height 8
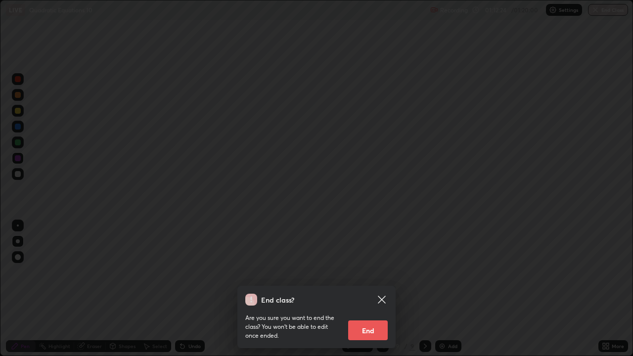
click at [360, 289] on button "End" at bounding box center [368, 330] width 40 height 20
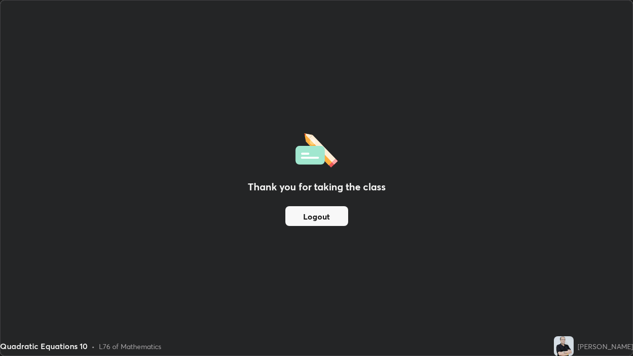
click at [323, 215] on button "Logout" at bounding box center [316, 216] width 63 height 20
click at [323, 216] on button "Logout" at bounding box center [316, 216] width 63 height 20
click at [325, 213] on button "Logout" at bounding box center [316, 216] width 63 height 20
